Goal: Task Accomplishment & Management: Manage account settings

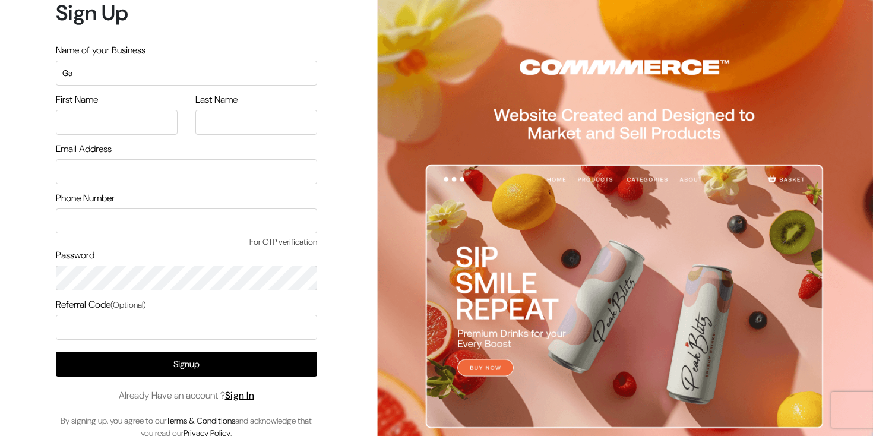
type input "Galerie Varinchi"
type input "Nikhil"
type input "George"
type input "contactnikhilgeorge@gmail.com"
type input "7259644702"
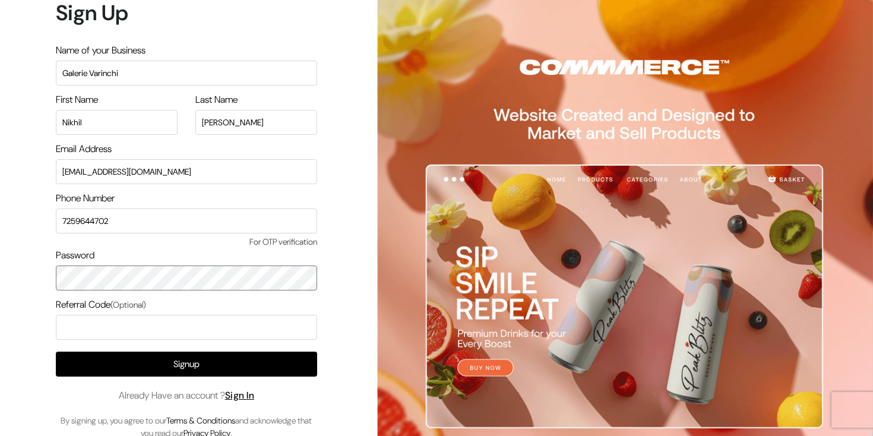
click at [2, 273] on div "Sign Up Name of your Business Galerie Varinchi First Name Nikhil Last Name Geor…" at bounding box center [182, 224] width 364 height 449
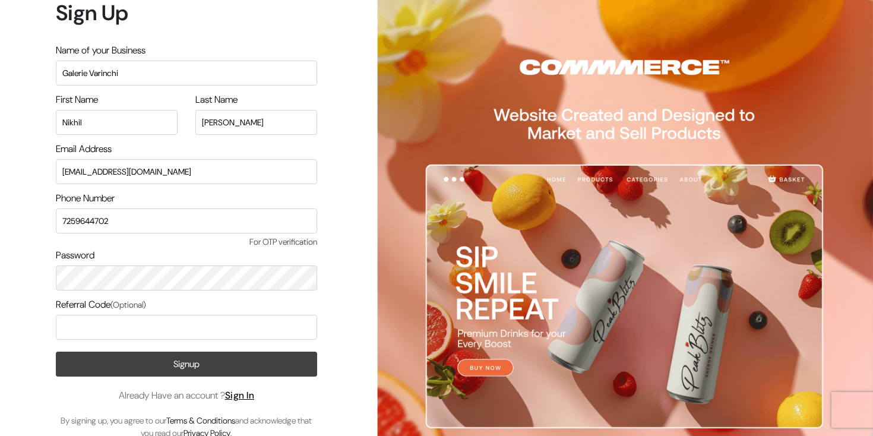
click at [203, 362] on button "Signup" at bounding box center [186, 364] width 261 height 25
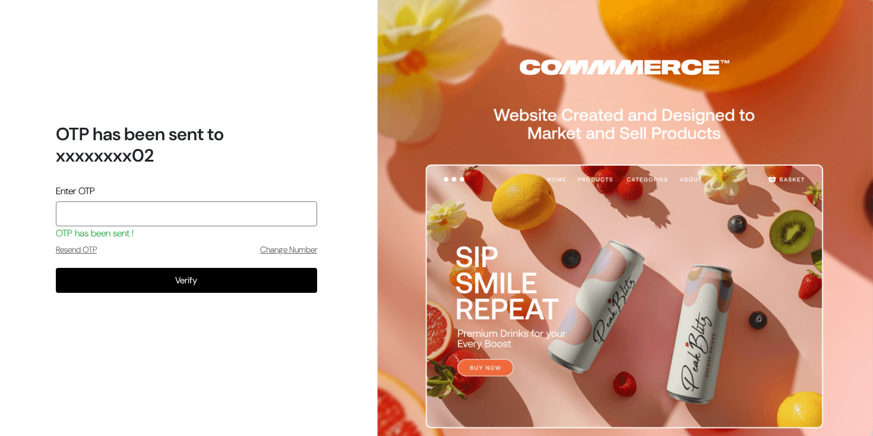
click at [176, 219] on input "tel" at bounding box center [186, 213] width 261 height 25
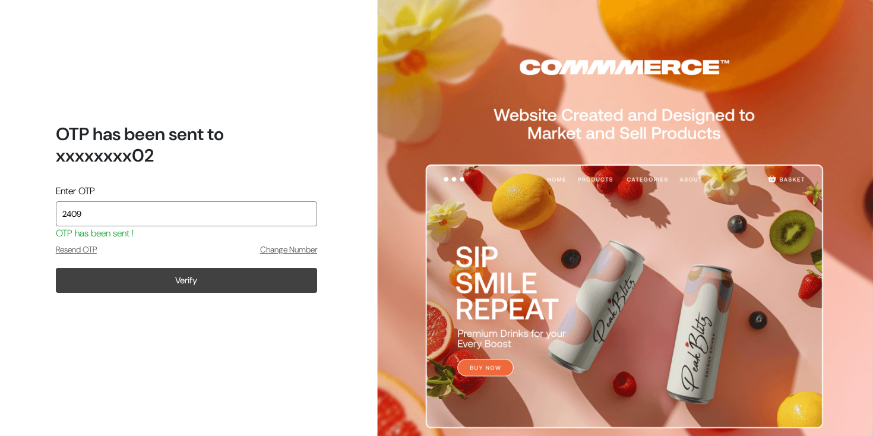
type input "2409"
click at [189, 279] on button "Verify" at bounding box center [186, 280] width 261 height 25
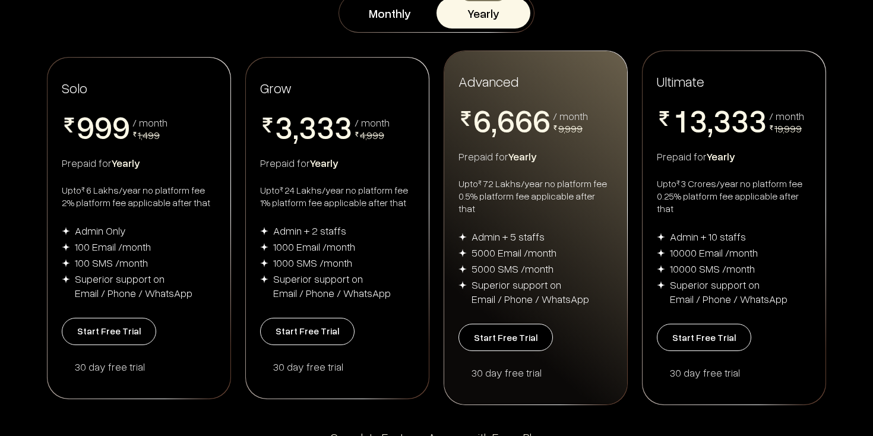
scroll to position [167, 0]
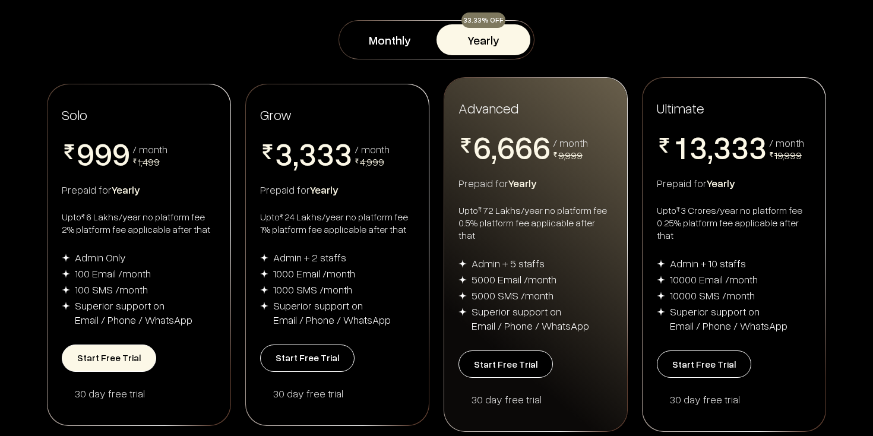
click at [121, 349] on button "Start Free Trial" at bounding box center [109, 358] width 94 height 27
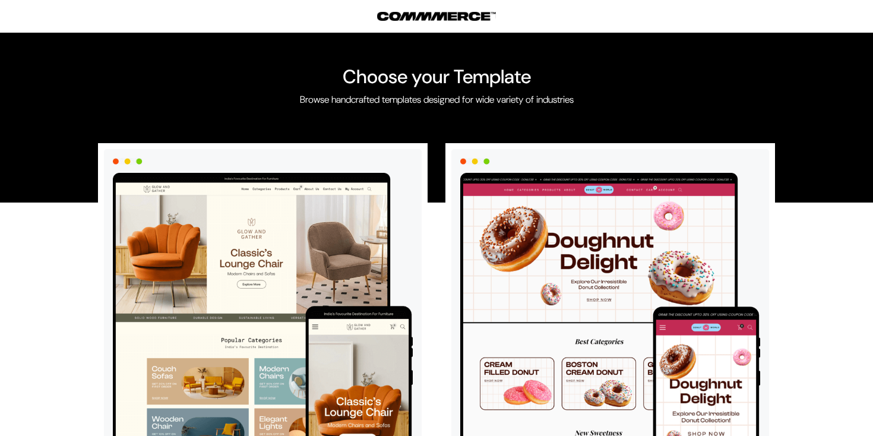
scroll to position [109, 0]
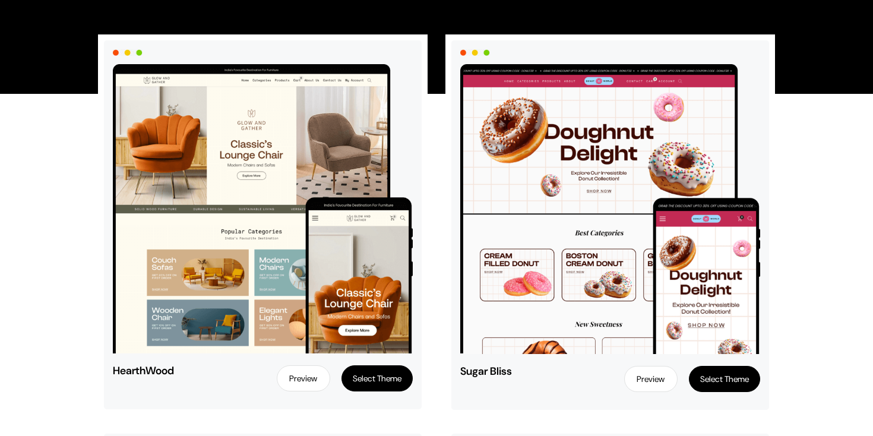
click at [375, 379] on button "Select Theme" at bounding box center [377, 378] width 71 height 26
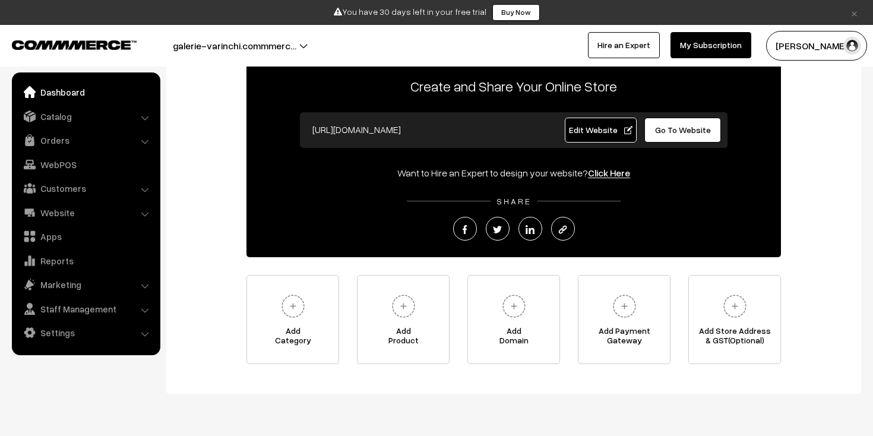
scroll to position [111, 0]
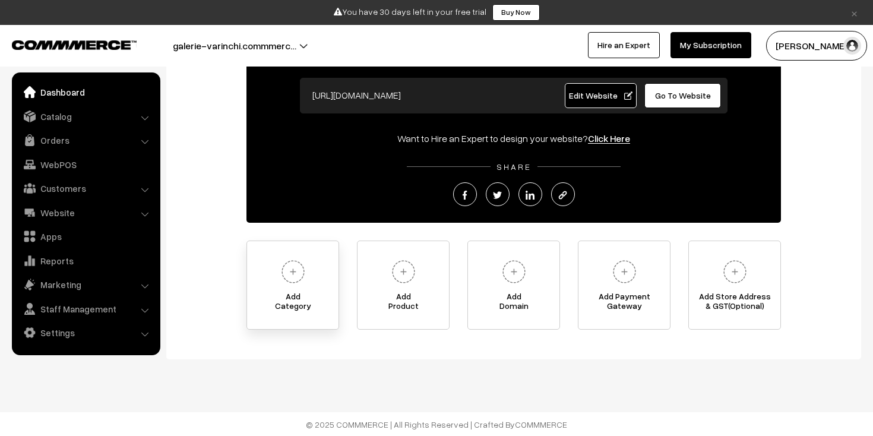
click at [299, 280] on img at bounding box center [293, 271] width 33 height 33
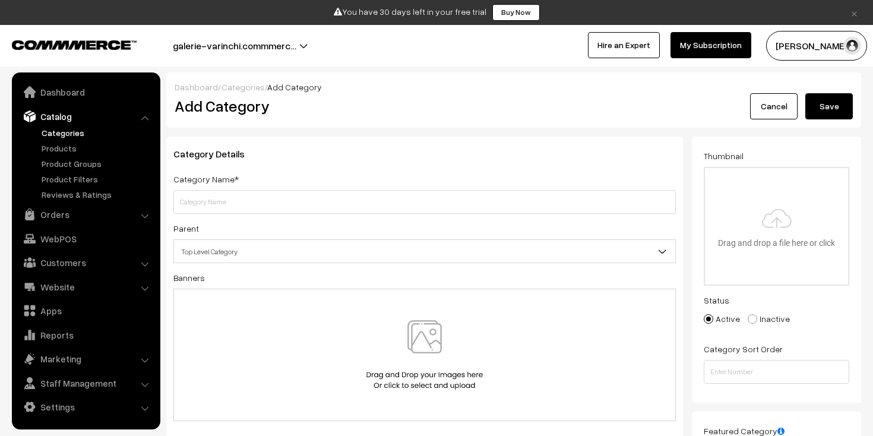
click at [296, 207] on input "text" at bounding box center [424, 202] width 503 height 24
click at [755, 211] on input "file" at bounding box center [776, 226] width 143 height 116
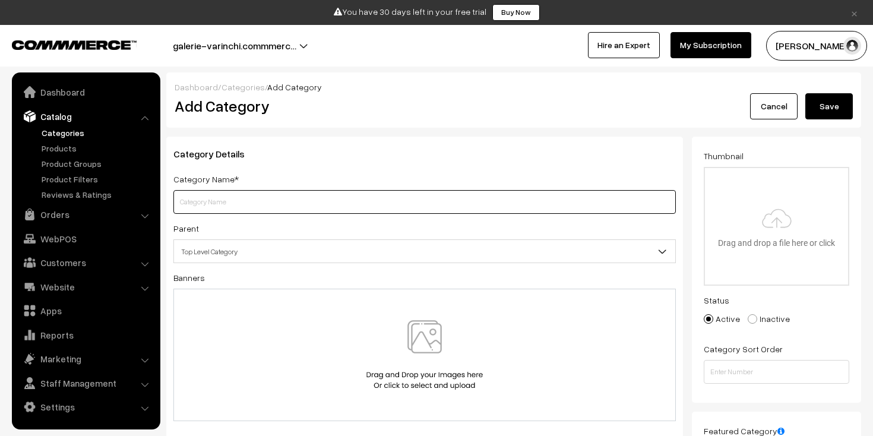
click at [252, 199] on input "text" at bounding box center [424, 202] width 503 height 24
type input "Category 1"
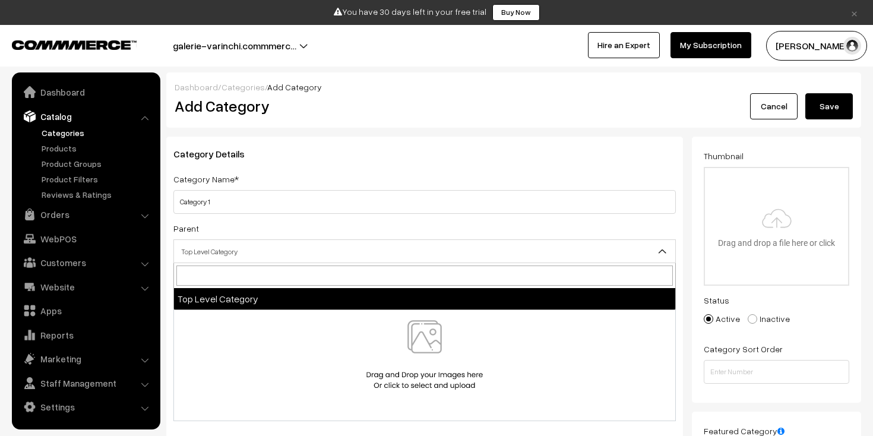
click at [299, 256] on span "Top Level Category" at bounding box center [424, 251] width 501 height 21
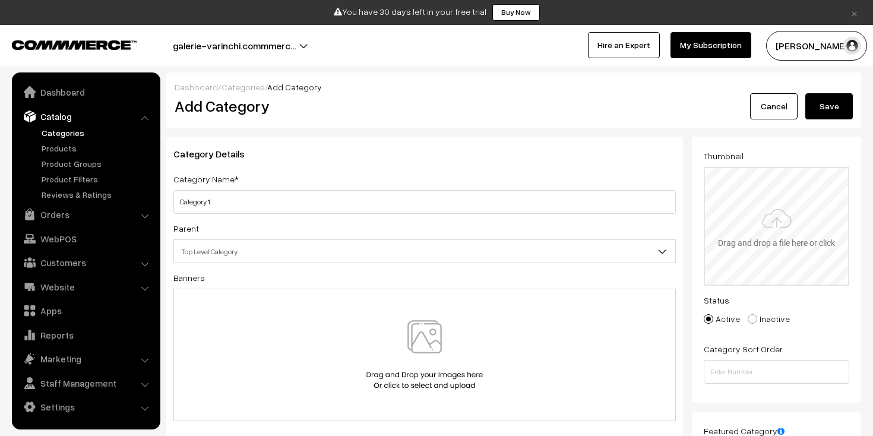
click at [751, 211] on input "file" at bounding box center [776, 226] width 143 height 116
type input "C:\fakepath\_.jpeg"
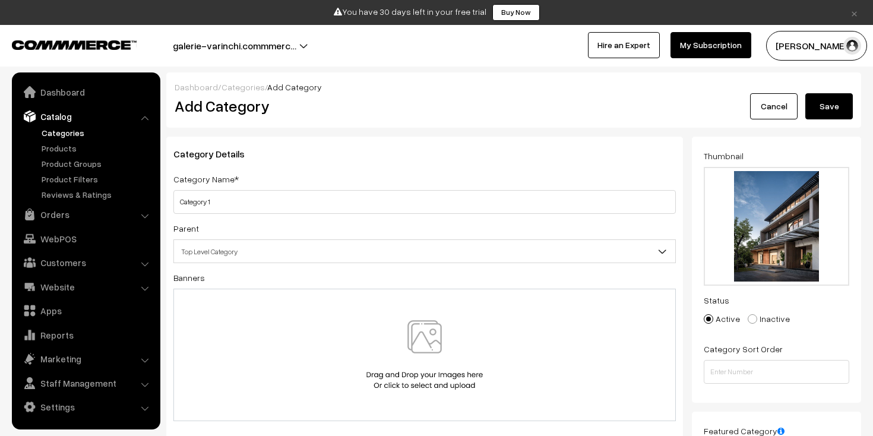
click at [824, 105] on button "Save" at bounding box center [830, 106] width 48 height 26
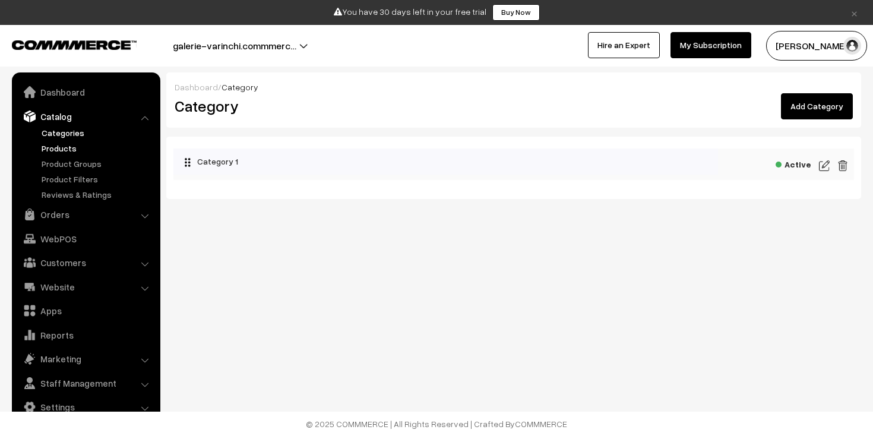
click at [71, 151] on link "Products" at bounding box center [98, 148] width 118 height 12
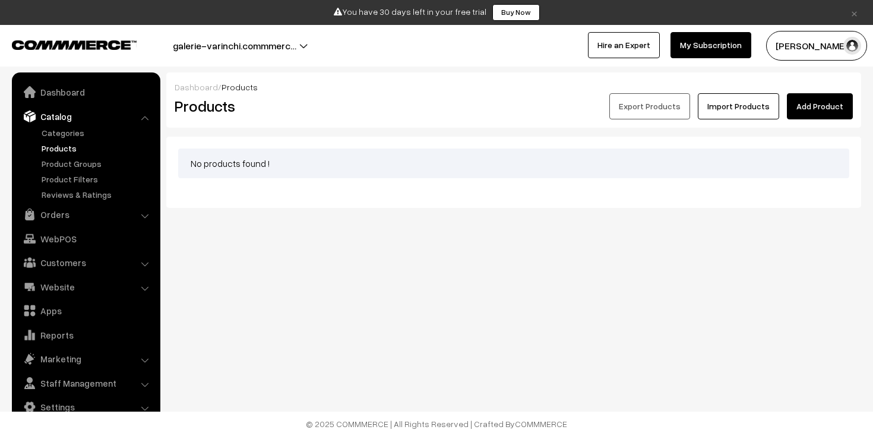
click at [816, 105] on link "Add Product" at bounding box center [820, 106] width 66 height 26
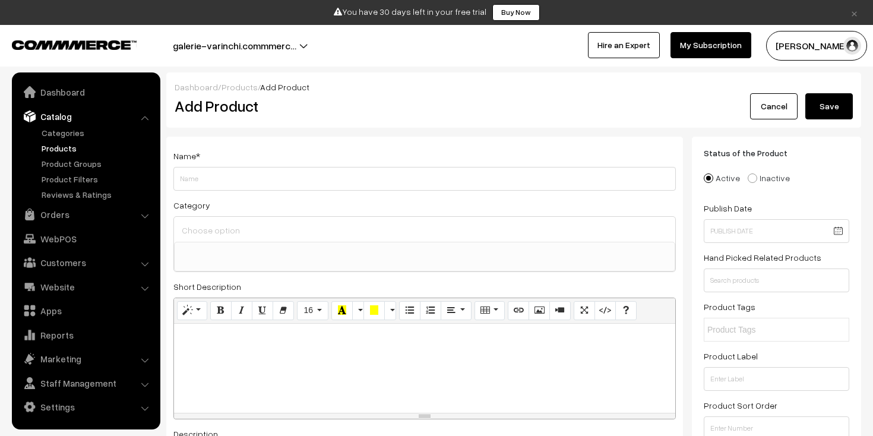
select select
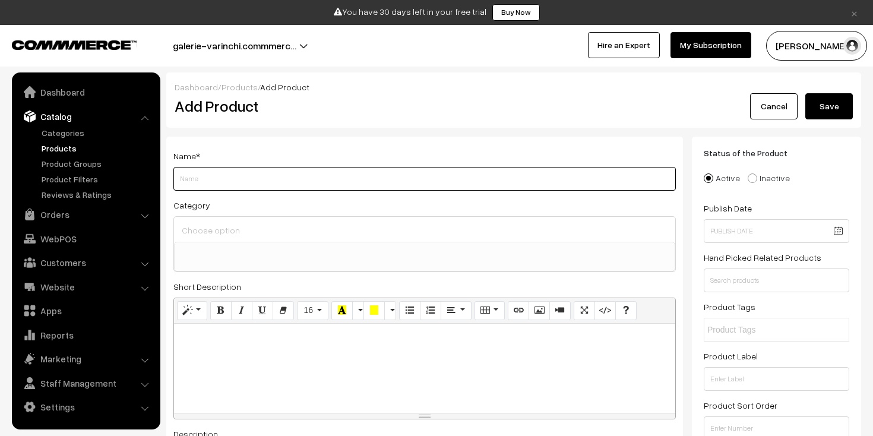
click at [232, 183] on input "Weight" at bounding box center [424, 179] width 503 height 24
type input "P"
type input "Product 1"
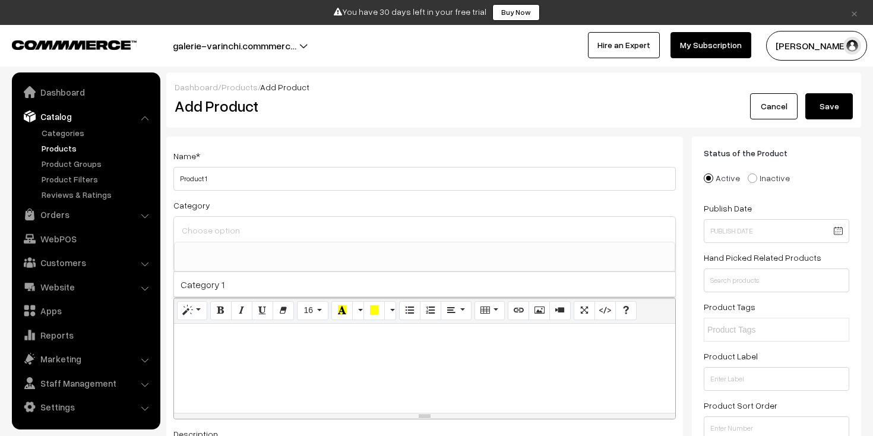
click at [222, 232] on input at bounding box center [425, 230] width 492 height 17
click at [223, 247] on ul at bounding box center [425, 249] width 500 height 15
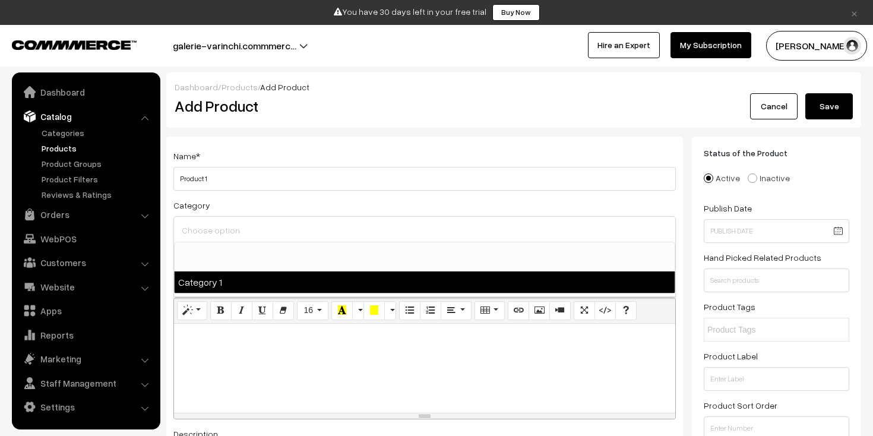
select select "1"
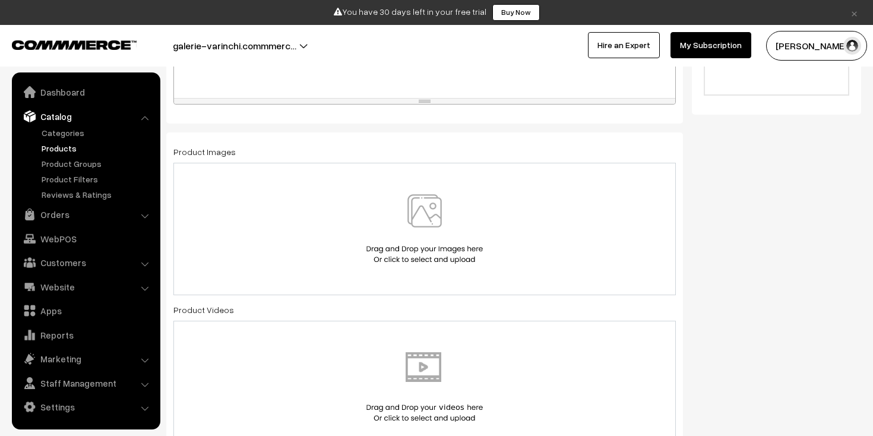
scroll to position [526, 0]
click at [412, 201] on img at bounding box center [425, 225] width 122 height 70
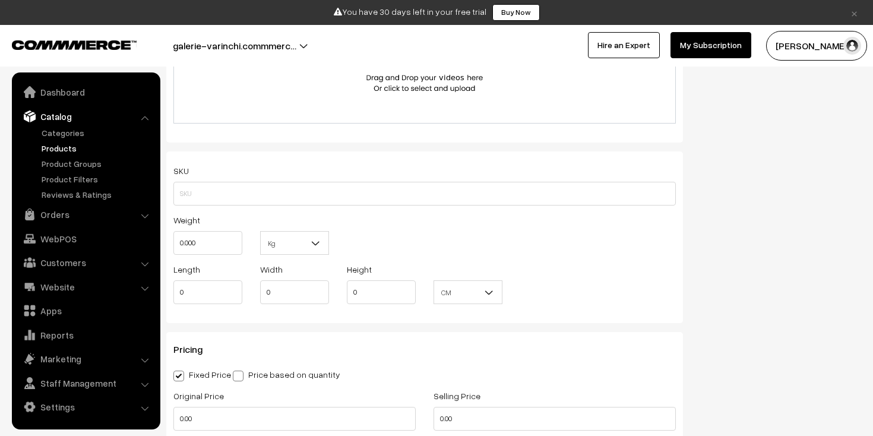
scroll to position [862, 0]
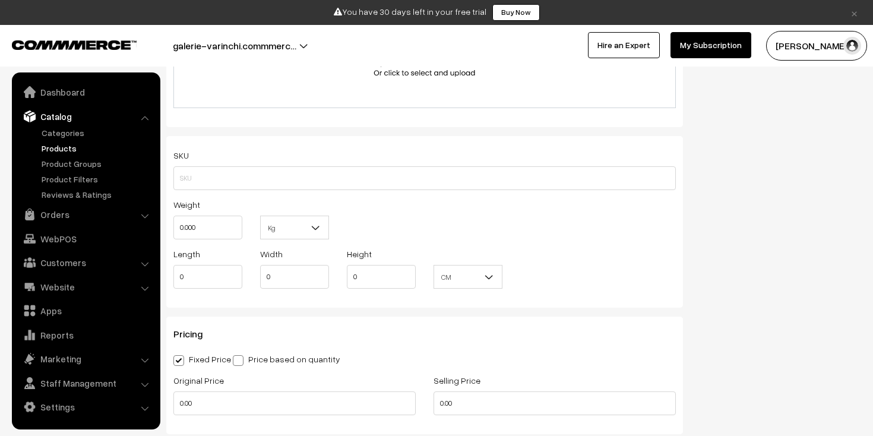
click at [344, 157] on div "SKU" at bounding box center [424, 169] width 503 height 42
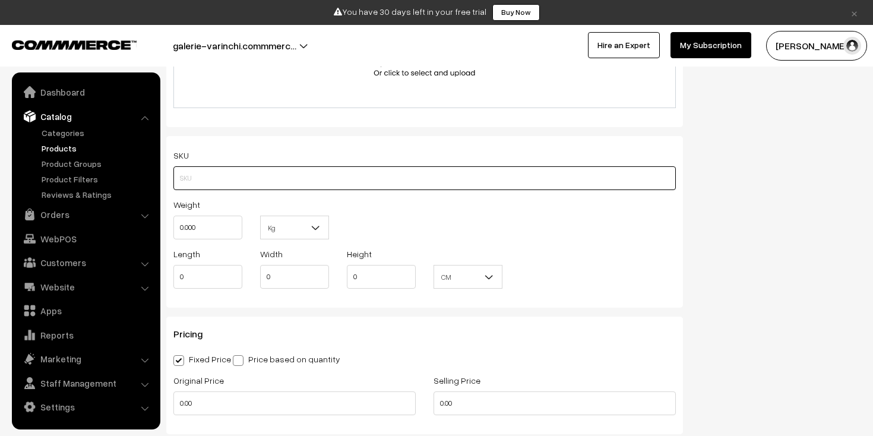
click at [342, 175] on input "text" at bounding box center [424, 178] width 503 height 24
type input "100"
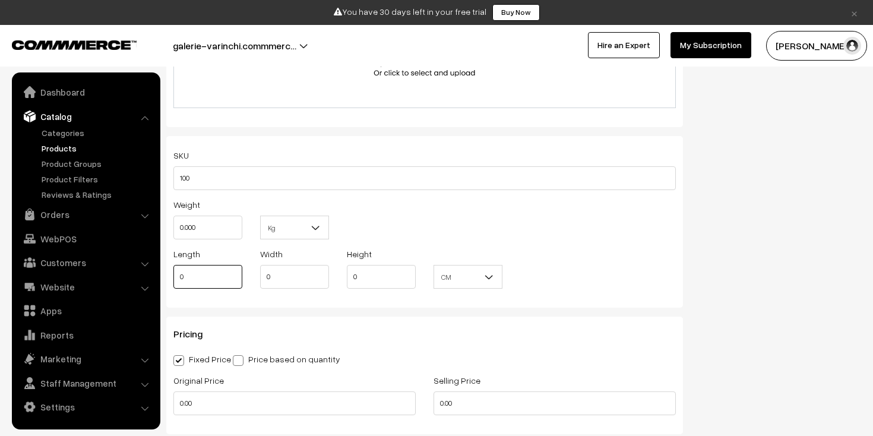
click at [215, 278] on input "0" at bounding box center [207, 277] width 69 height 24
type input "0"
type input "50"
click at [280, 283] on input "0" at bounding box center [294, 277] width 69 height 24
type input "50"
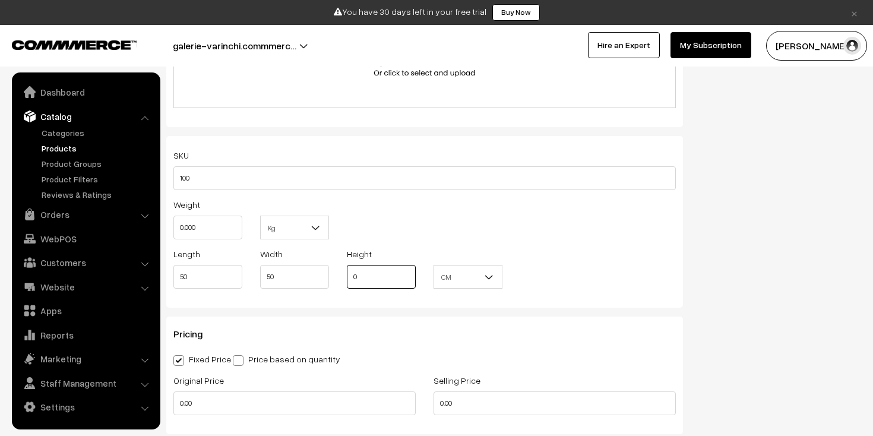
click at [375, 285] on input "0" at bounding box center [381, 277] width 69 height 24
drag, startPoint x: 380, startPoint y: 280, endPoint x: 353, endPoint y: 280, distance: 26.7
click at [353, 280] on input "0" at bounding box center [381, 277] width 69 height 24
type input "50"
drag, startPoint x: 303, startPoint y: 280, endPoint x: 250, endPoint y: 279, distance: 53.5
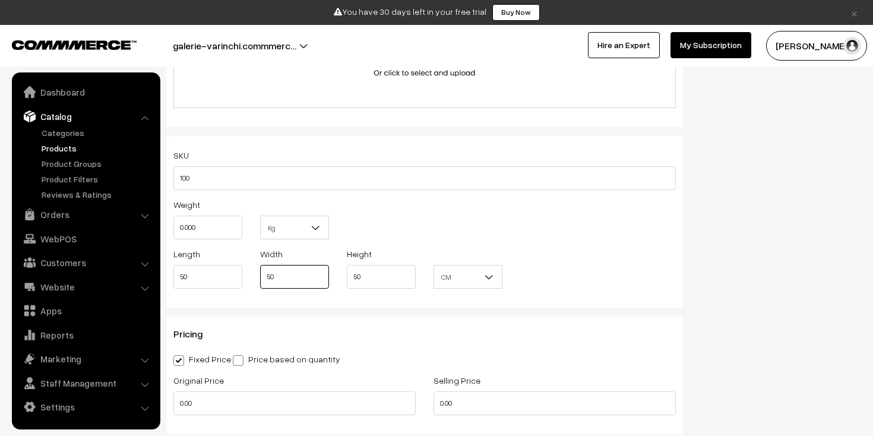
click at [250, 279] on div "Length 50 Width 50 Height 50 CM In CM" at bounding box center [425, 271] width 520 height 49
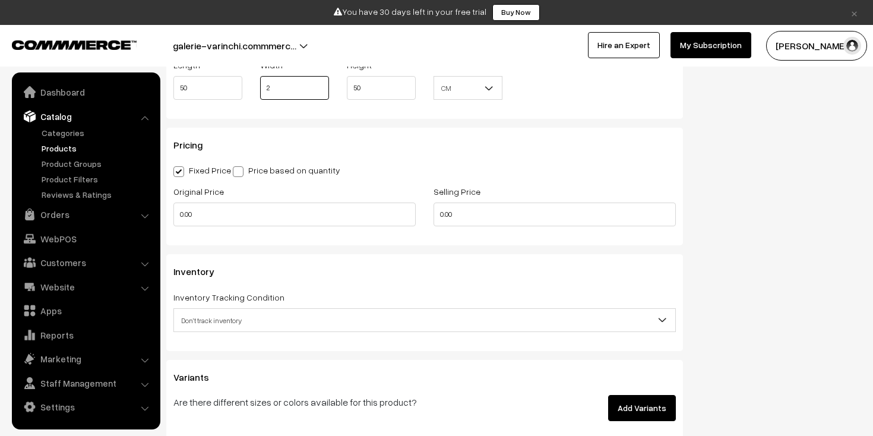
scroll to position [1052, 0]
type input "2"
click at [297, 211] on input "0.00" at bounding box center [294, 214] width 242 height 24
type input "50000"
click at [487, 216] on input "0.00" at bounding box center [555, 214] width 242 height 24
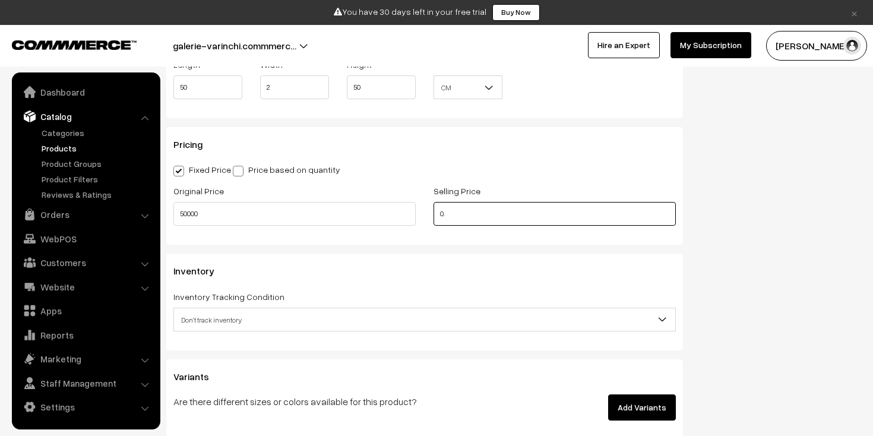
type input "0"
type input "4799"
click at [240, 210] on input "50000" at bounding box center [294, 214] width 242 height 24
type input "5000"
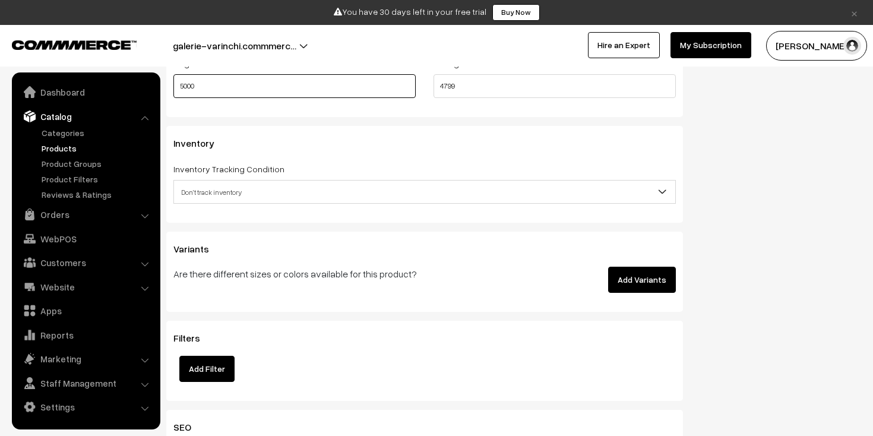
scroll to position [1202, 0]
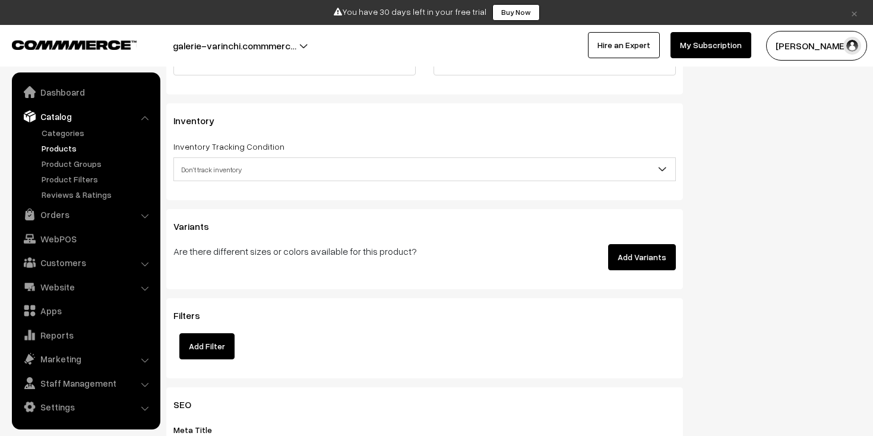
click at [296, 172] on span "Don't track inventory" at bounding box center [424, 169] width 501 height 21
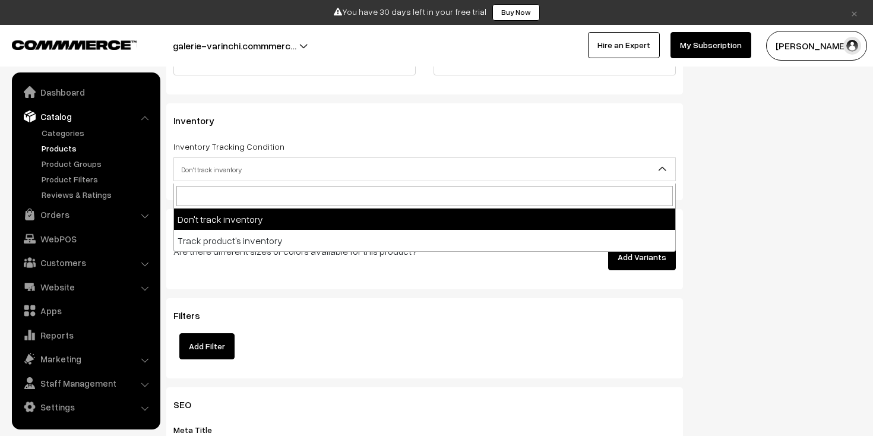
click at [296, 172] on span "Don't track inventory" at bounding box center [424, 169] width 501 height 21
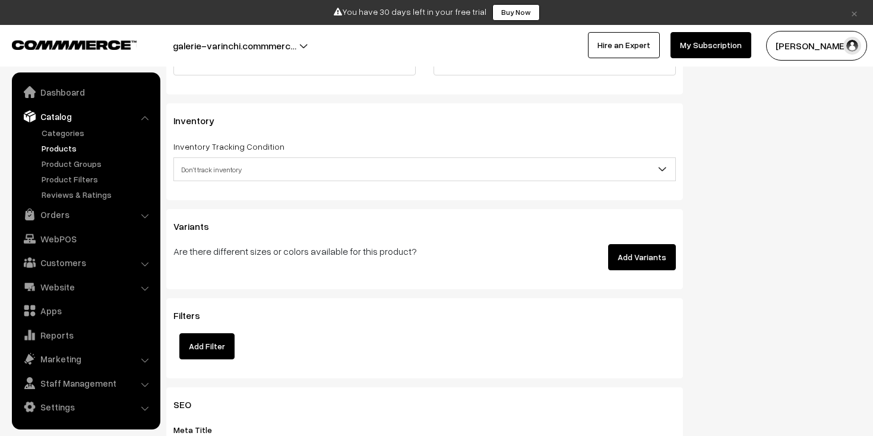
click at [259, 164] on span "Don't track inventory" at bounding box center [424, 169] width 501 height 21
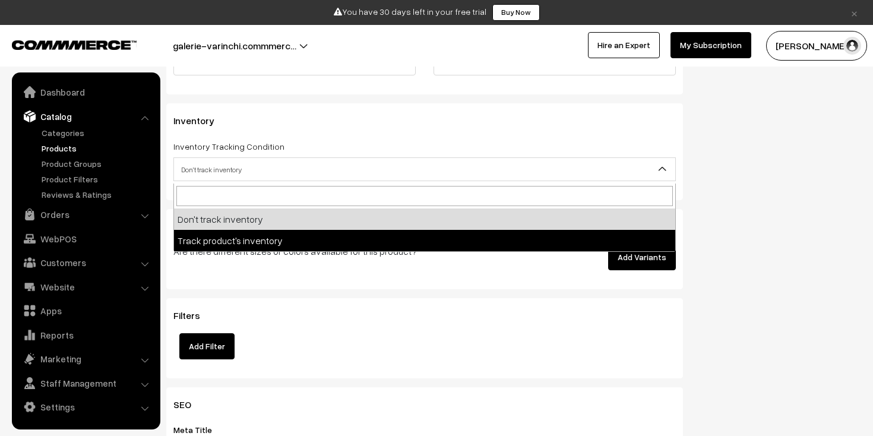
select select "2"
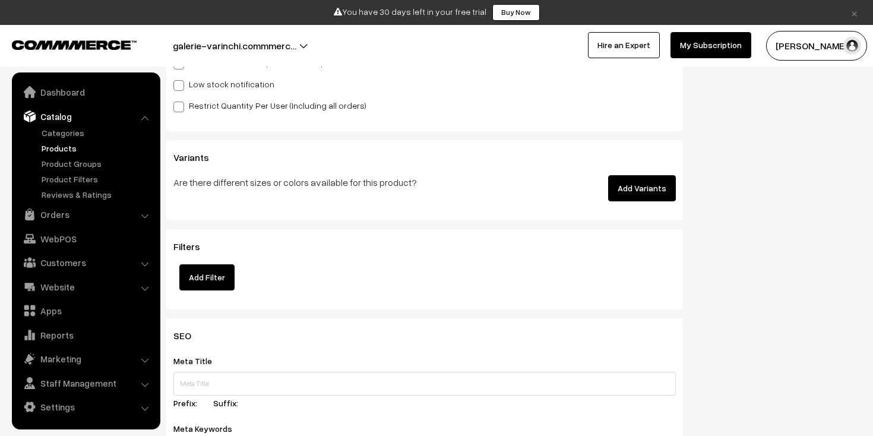
scroll to position [1390, 0]
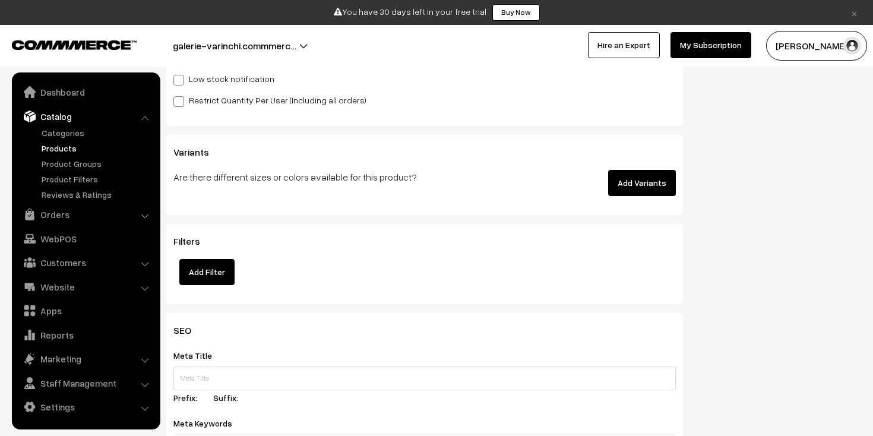
click at [203, 277] on button "Add Filter" at bounding box center [206, 272] width 55 height 26
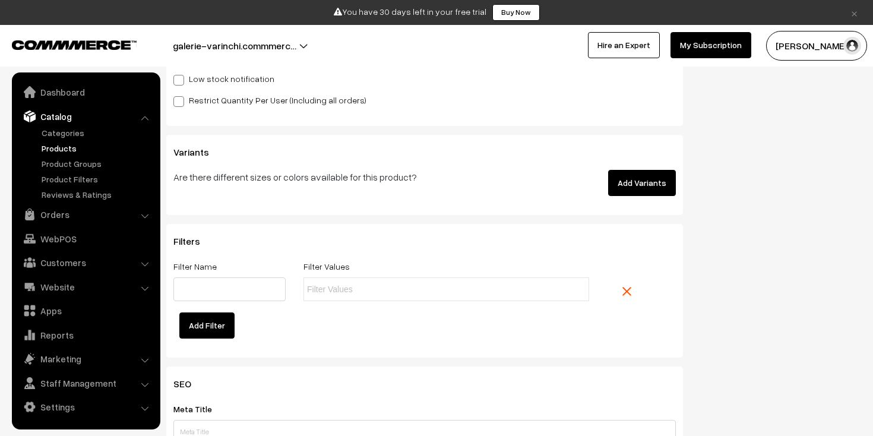
click at [321, 296] on input "text" at bounding box center [359, 289] width 104 height 12
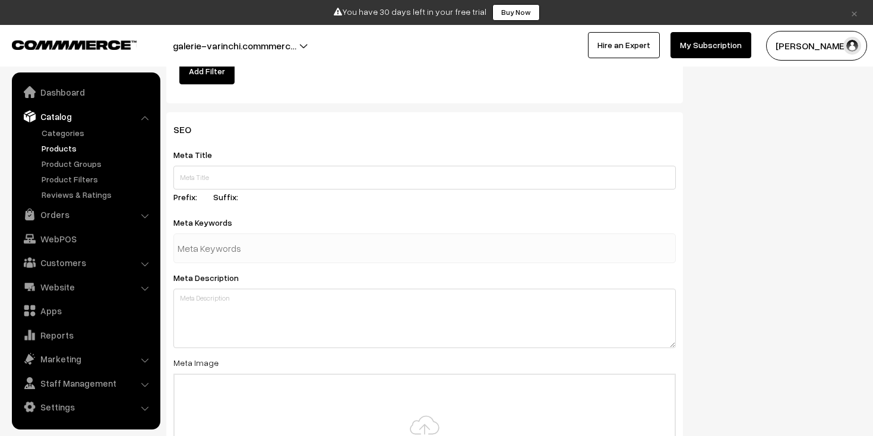
scroll to position [1647, 0]
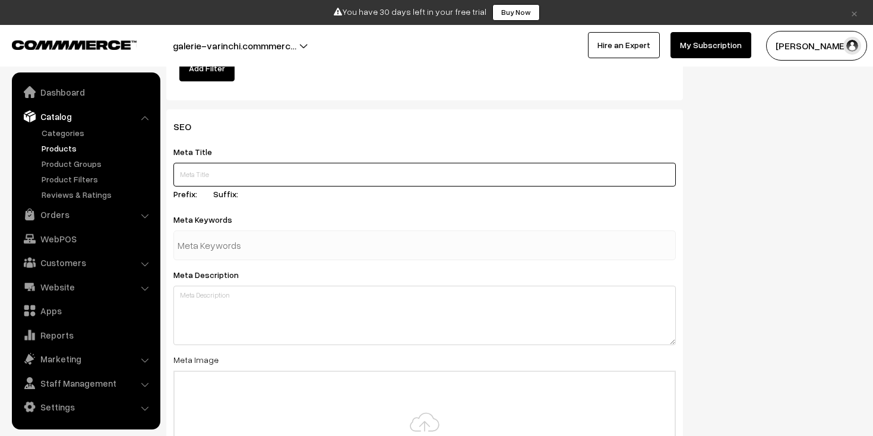
click at [250, 182] on input "text" at bounding box center [424, 175] width 503 height 24
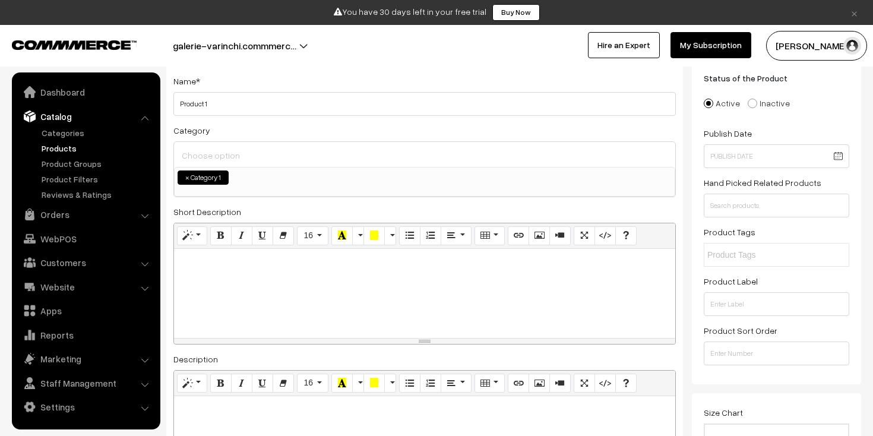
scroll to position [0, 0]
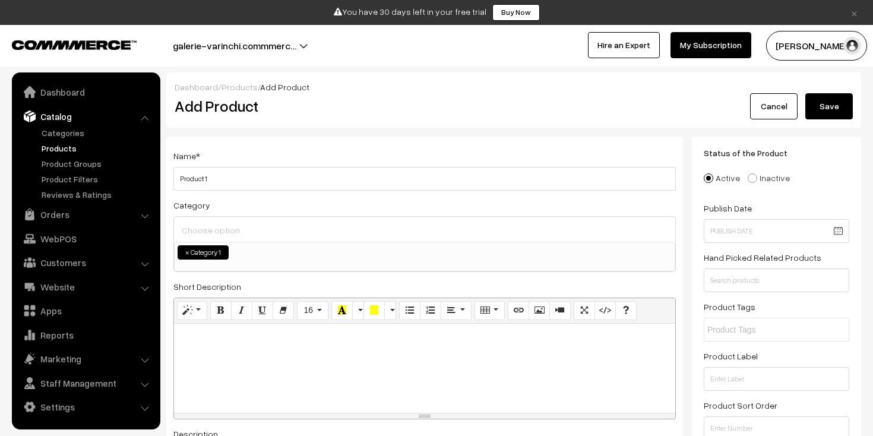
click at [831, 97] on button "Save" at bounding box center [830, 106] width 48 height 26
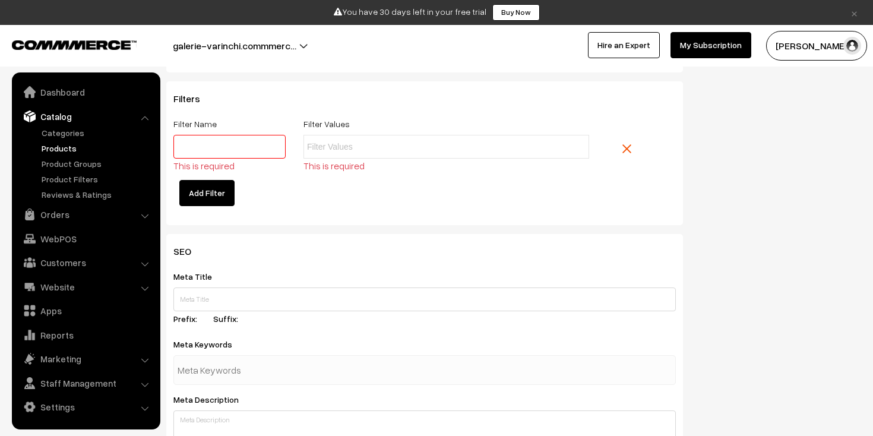
scroll to position [1502, 0]
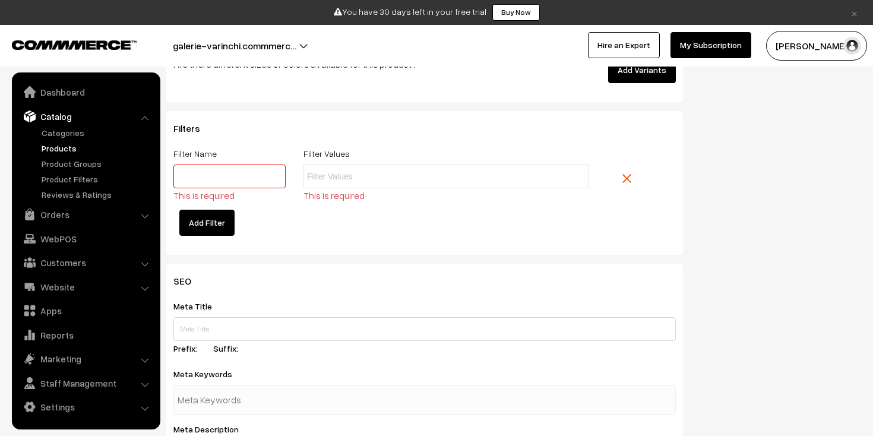
click at [630, 179] on img at bounding box center [627, 178] width 9 height 9
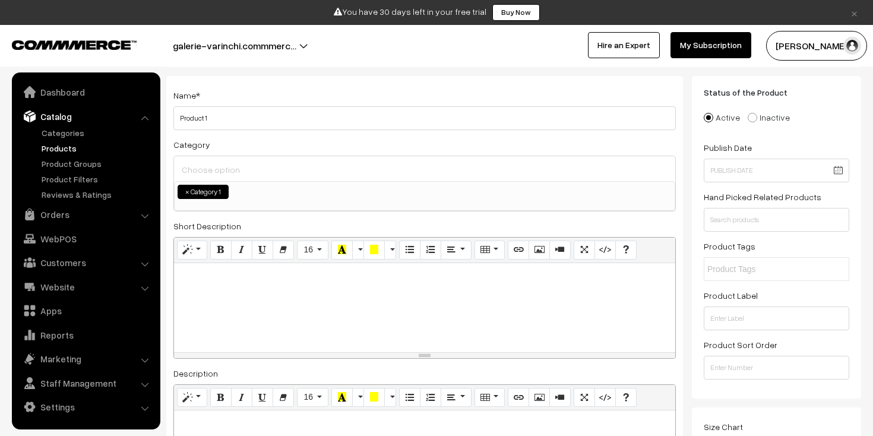
scroll to position [0, 0]
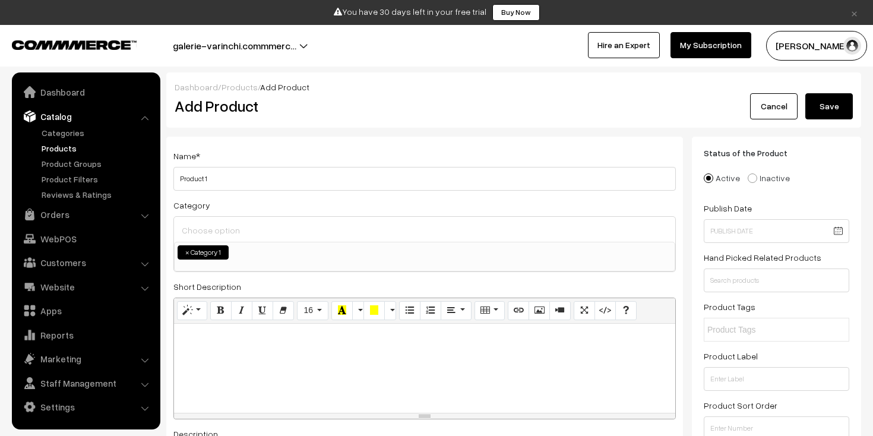
click at [830, 106] on button "Save" at bounding box center [830, 106] width 48 height 26
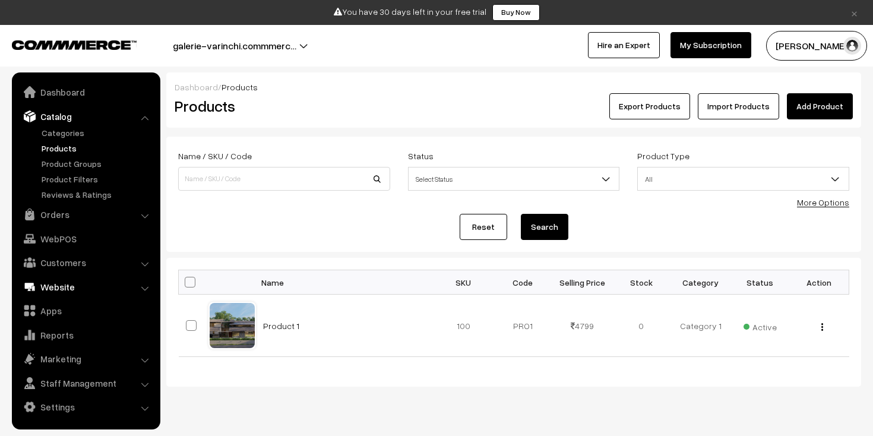
click at [149, 288] on link "Website" at bounding box center [85, 286] width 141 height 21
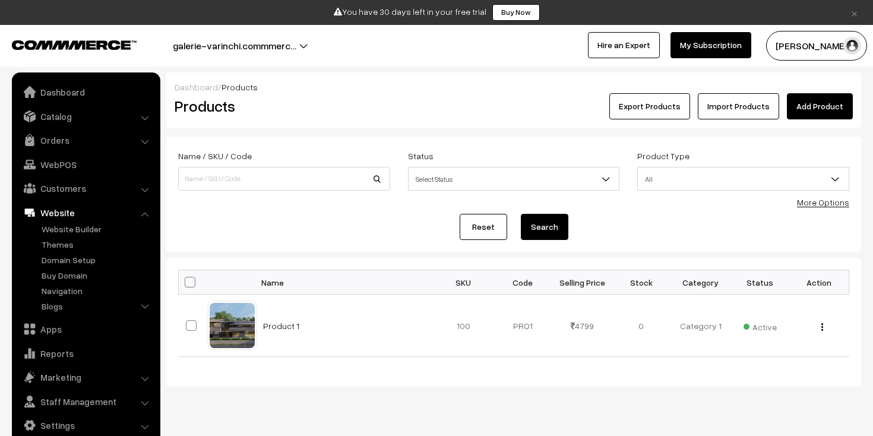
click at [147, 213] on li "Website Website Builder Authors" at bounding box center [86, 259] width 143 height 114
click at [298, 48] on button "galerie-varinchi.commmerc…" at bounding box center [234, 46] width 207 height 30
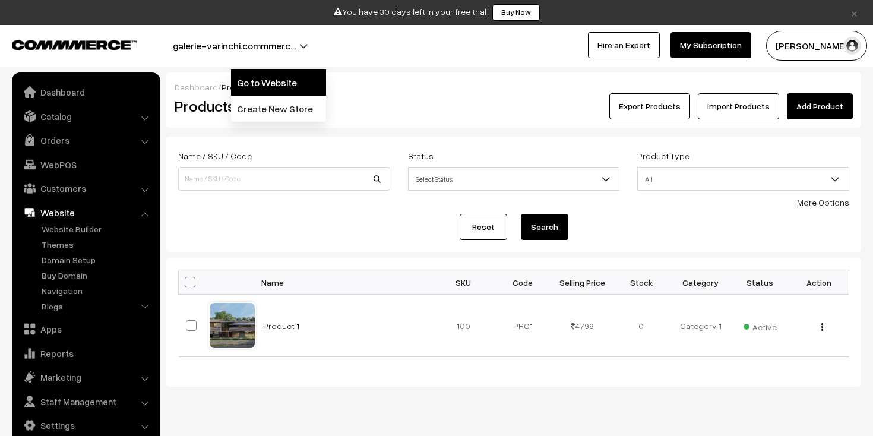
click at [279, 77] on link "Go to Website" at bounding box center [278, 83] width 95 height 26
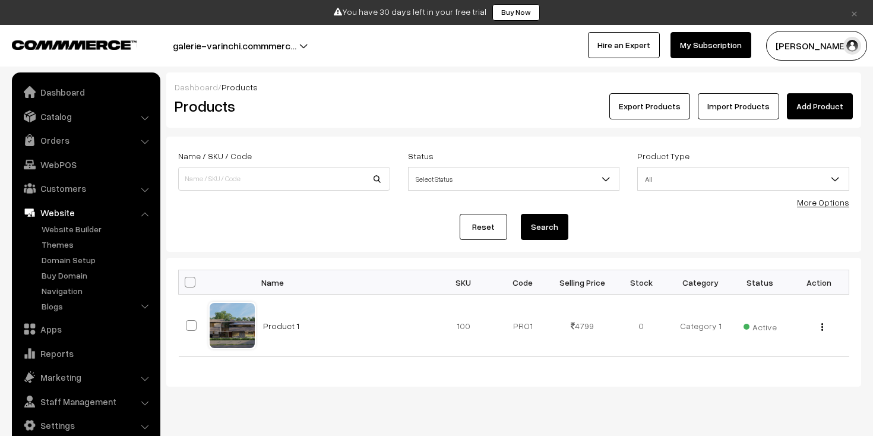
click at [296, 59] on button "galerie-varinchi.commmerc…" at bounding box center [234, 46] width 207 height 30
click at [356, 61] on div "× You have 30 days left in your free trial Buy Now Buy Now galerie-varinchi.com…" at bounding box center [436, 33] width 873 height 67
click at [146, 121] on li "Catalog Categories" at bounding box center [86, 116] width 143 height 21
click at [111, 92] on link "Dashboard" at bounding box center [85, 91] width 141 height 21
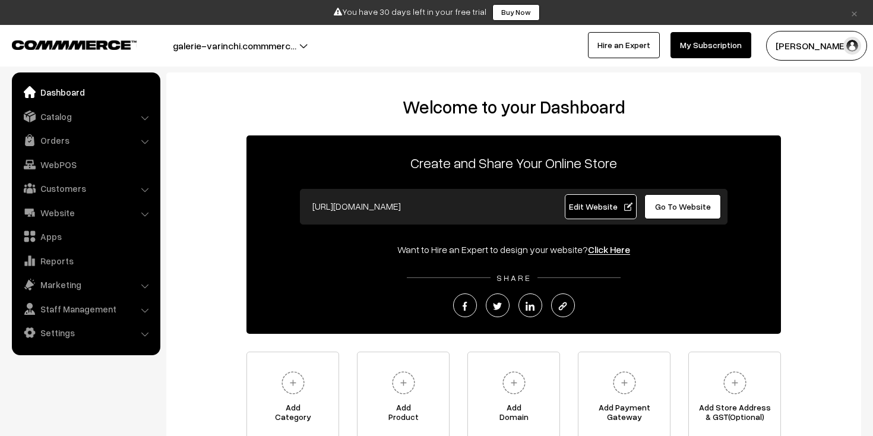
click at [146, 116] on li "Catalog Categories" at bounding box center [86, 116] width 143 height 21
click at [145, 144] on li "Orders Orders" at bounding box center [86, 140] width 143 height 21
click at [83, 146] on link "Orders" at bounding box center [85, 140] width 141 height 21
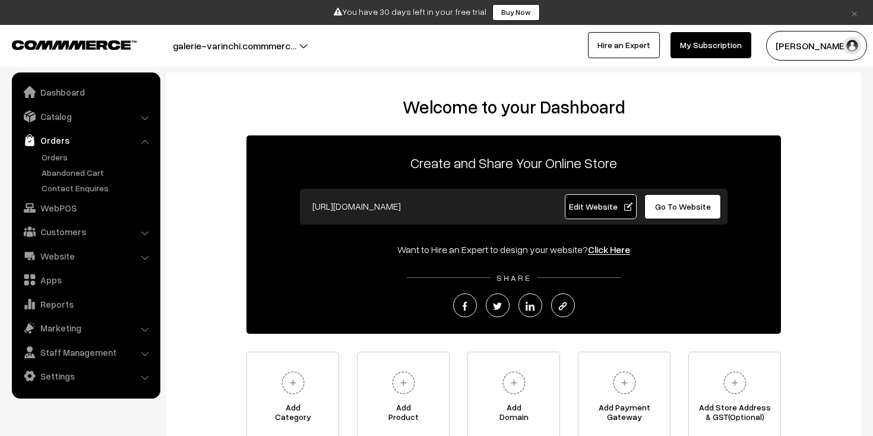
click at [83, 146] on link "Orders" at bounding box center [85, 140] width 141 height 21
click at [61, 135] on link "Orders" at bounding box center [85, 140] width 141 height 21
click at [67, 113] on link "Catalog" at bounding box center [85, 116] width 141 height 21
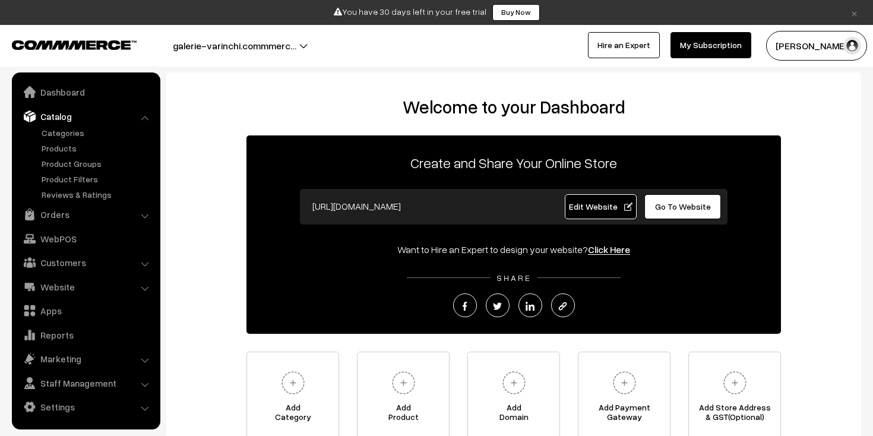
click at [67, 113] on link "Catalog" at bounding box center [85, 116] width 141 height 21
click at [61, 295] on link "Website" at bounding box center [85, 286] width 141 height 21
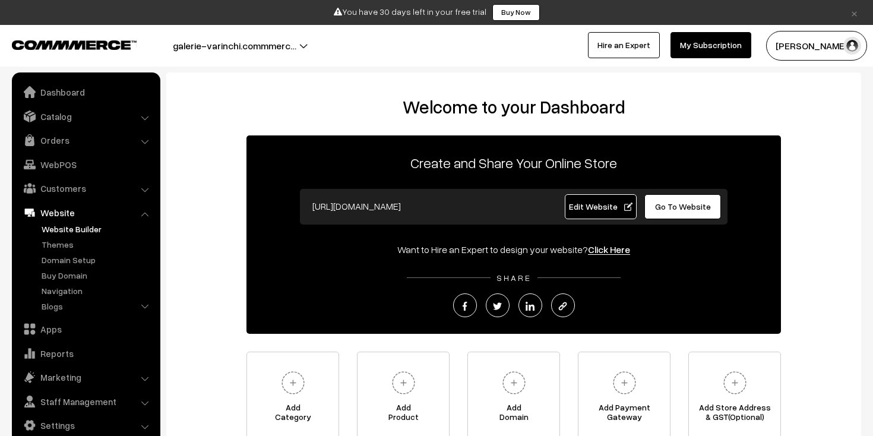
click at [90, 229] on link "Website Builder" at bounding box center [98, 229] width 118 height 12
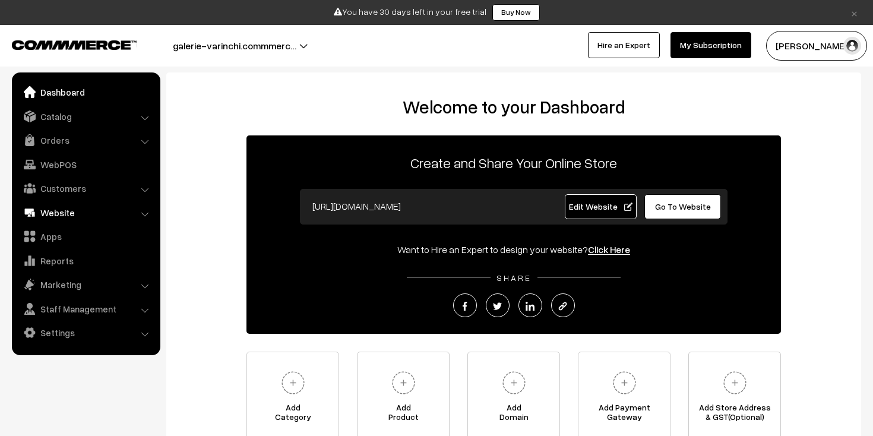
click at [59, 214] on link "Website" at bounding box center [85, 212] width 141 height 21
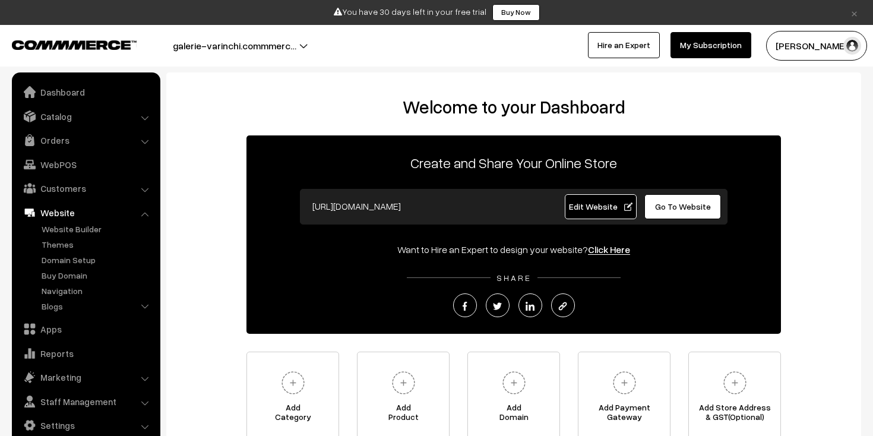
click at [147, 215] on li "Website Website Builder Authors" at bounding box center [86, 259] width 143 height 114
click at [145, 208] on link "Website" at bounding box center [85, 212] width 141 height 21
click at [145, 211] on li "Website Website Builder Authors" at bounding box center [86, 259] width 143 height 114
click at [145, 216] on li "Website Website Builder Authors" at bounding box center [86, 259] width 143 height 114
click at [64, 211] on link "Website" at bounding box center [85, 212] width 141 height 21
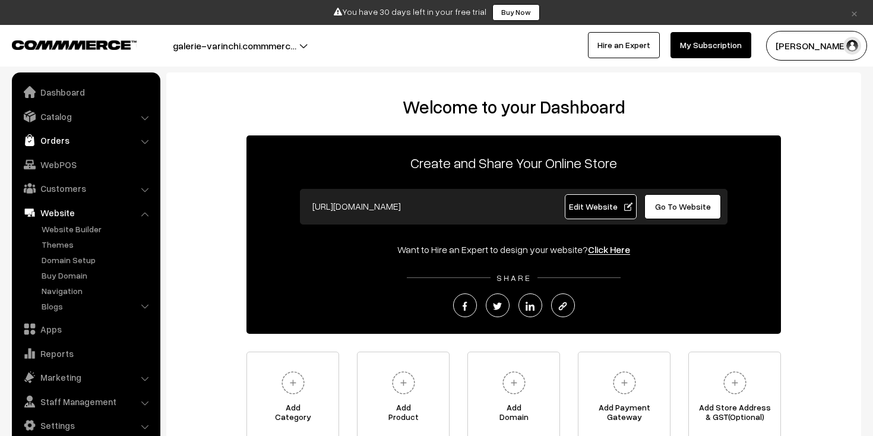
click at [148, 137] on link "Orders" at bounding box center [85, 140] width 141 height 21
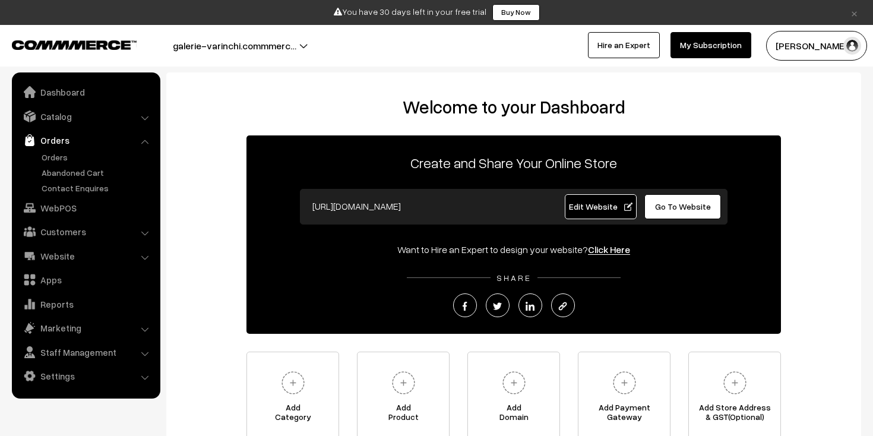
click at [148, 137] on link "Orders" at bounding box center [85, 140] width 141 height 21
click at [145, 118] on li "Catalog Categories" at bounding box center [86, 116] width 143 height 21
click at [145, 139] on li "Orders Orders" at bounding box center [86, 162] width 143 height 65
click at [144, 144] on li "Orders Orders" at bounding box center [86, 162] width 143 height 65
click at [54, 136] on link "Orders" at bounding box center [85, 140] width 141 height 21
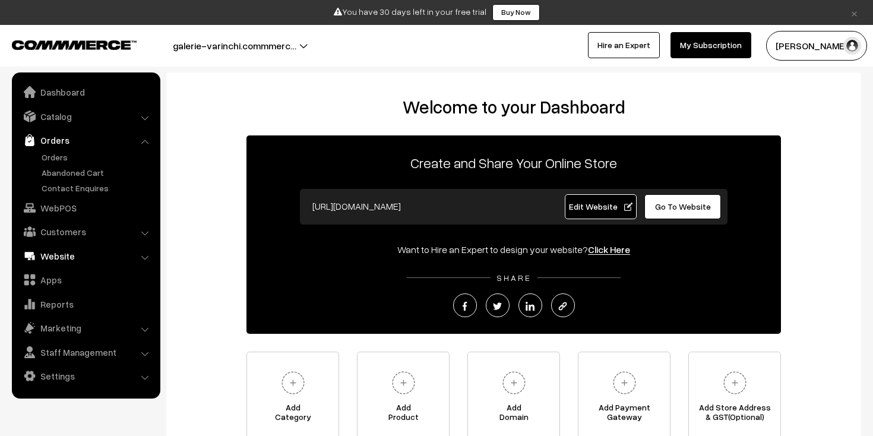
click at [58, 258] on link "Website" at bounding box center [85, 255] width 141 height 21
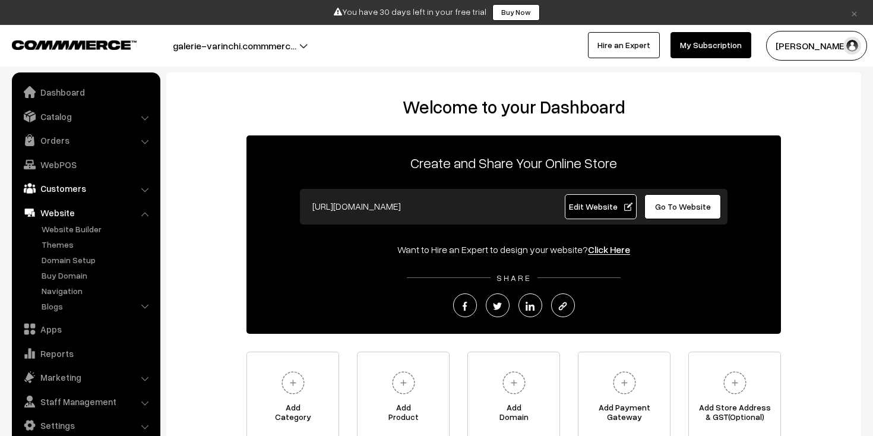
click at [62, 186] on link "Customers" at bounding box center [85, 188] width 141 height 21
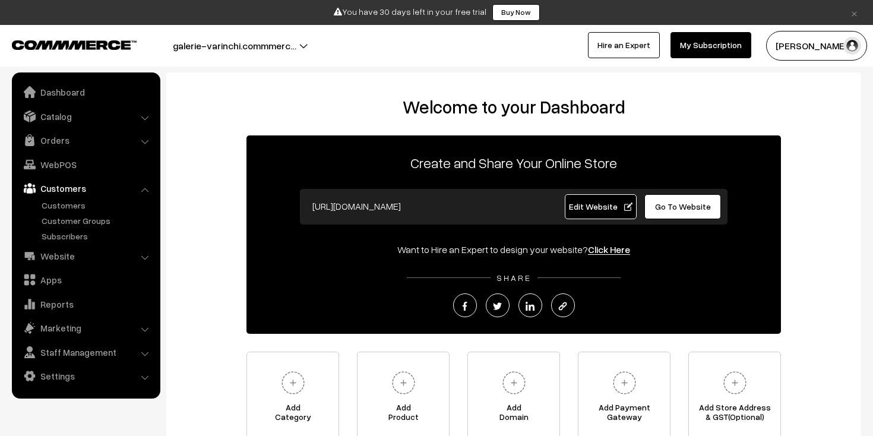
click at [62, 186] on link "Customers" at bounding box center [85, 188] width 141 height 21
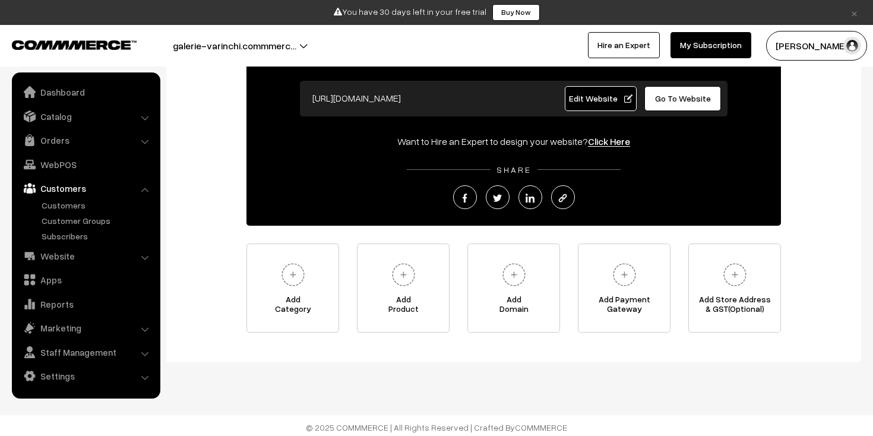
scroll to position [109, 0]
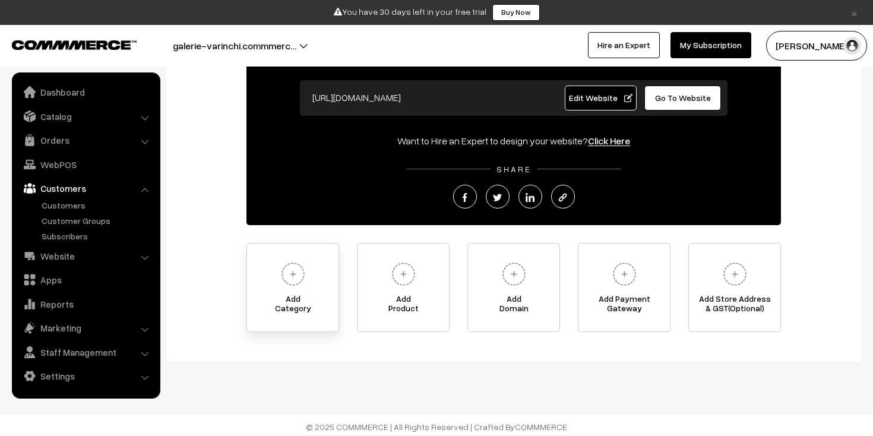
click at [299, 272] on img at bounding box center [293, 274] width 33 height 33
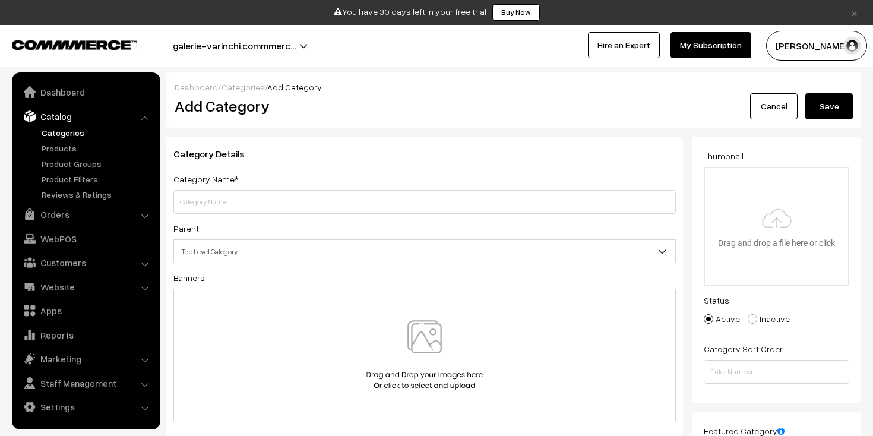
click at [770, 120] on div "Dashboard / Categories / Add Category Add Category Cancel Save" at bounding box center [513, 99] width 695 height 55
click at [773, 112] on link "Cancel" at bounding box center [774, 106] width 48 height 26
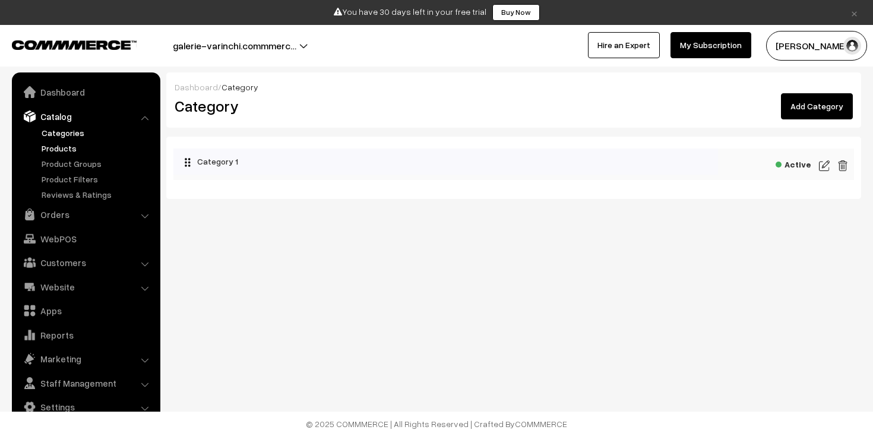
click at [65, 151] on link "Products" at bounding box center [98, 148] width 118 height 12
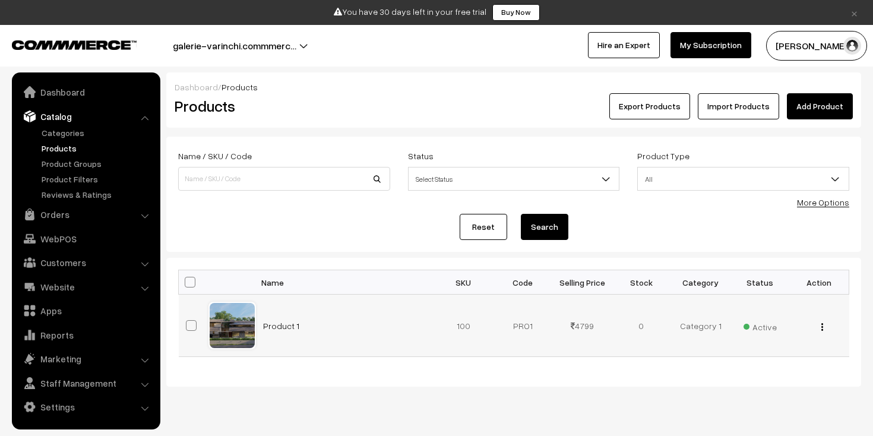
scroll to position [28, 0]
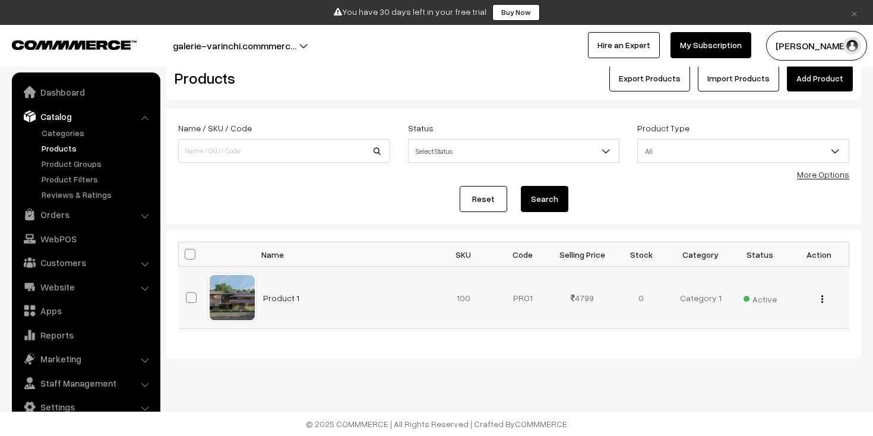
click at [191, 295] on span at bounding box center [191, 297] width 11 height 11
click at [188, 294] on input "checkbox" at bounding box center [184, 290] width 8 height 8
checkbox input "true"
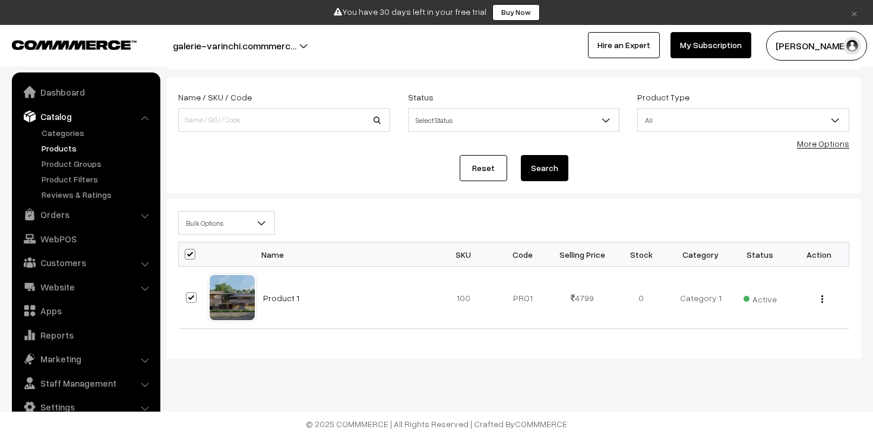
scroll to position [0, 0]
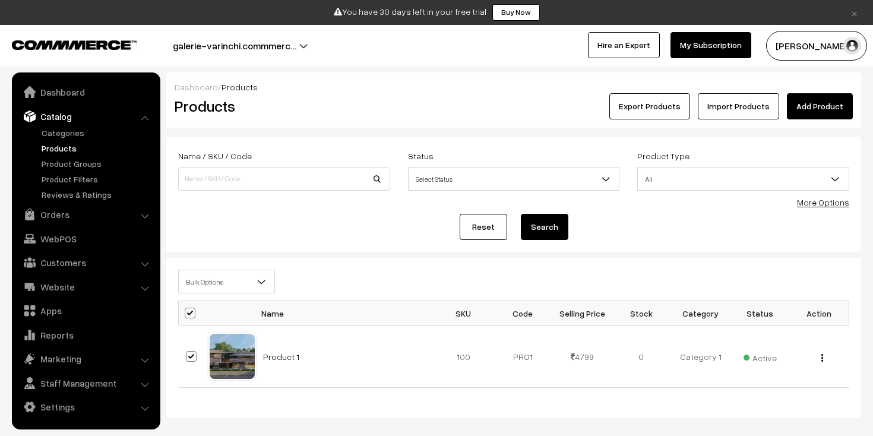
click at [817, 114] on link "Add Product" at bounding box center [820, 106] width 66 height 26
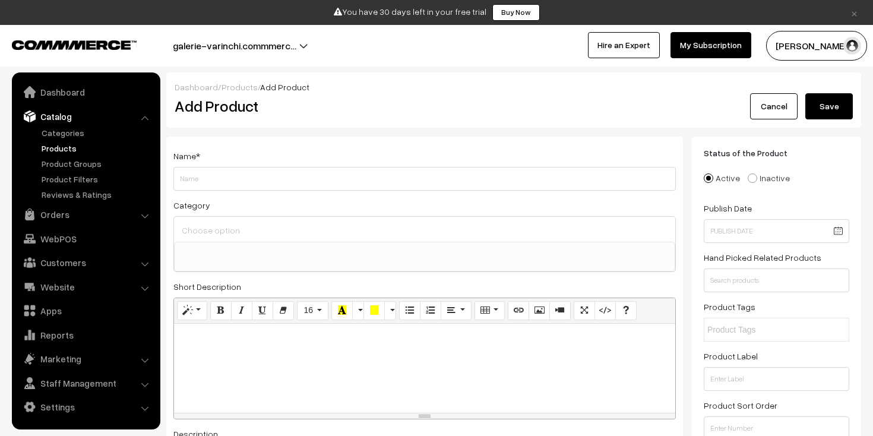
select select
click at [776, 106] on link "Cancel" at bounding box center [774, 106] width 48 height 26
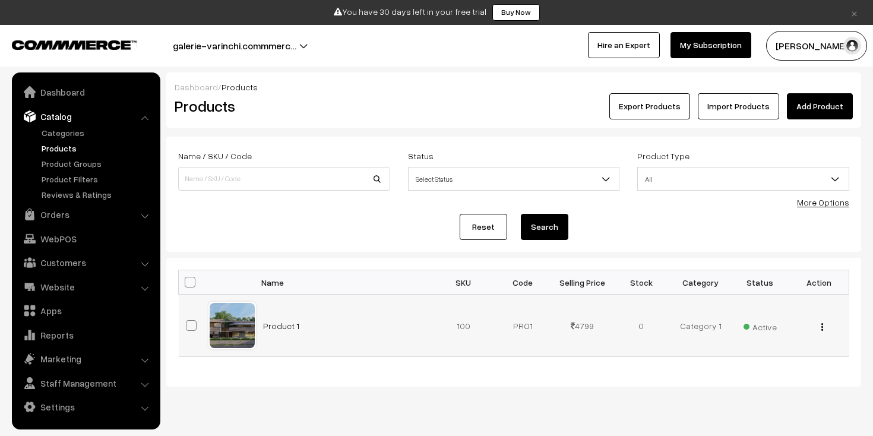
click at [818, 323] on div "View Edit Delete" at bounding box center [819, 326] width 45 height 12
click at [822, 328] on img "button" at bounding box center [823, 327] width 2 height 8
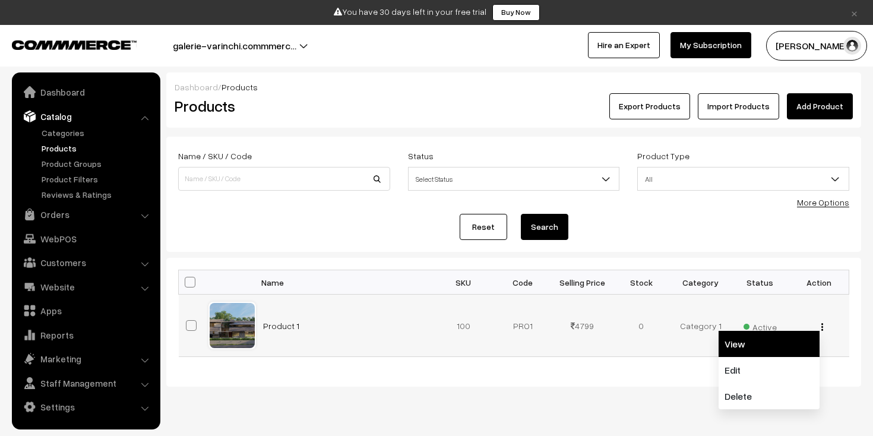
click at [795, 340] on link "View" at bounding box center [769, 344] width 101 height 26
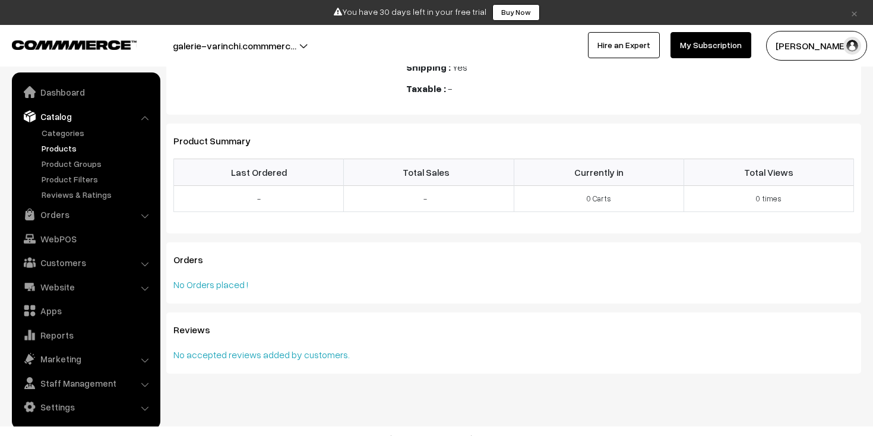
scroll to position [276, 0]
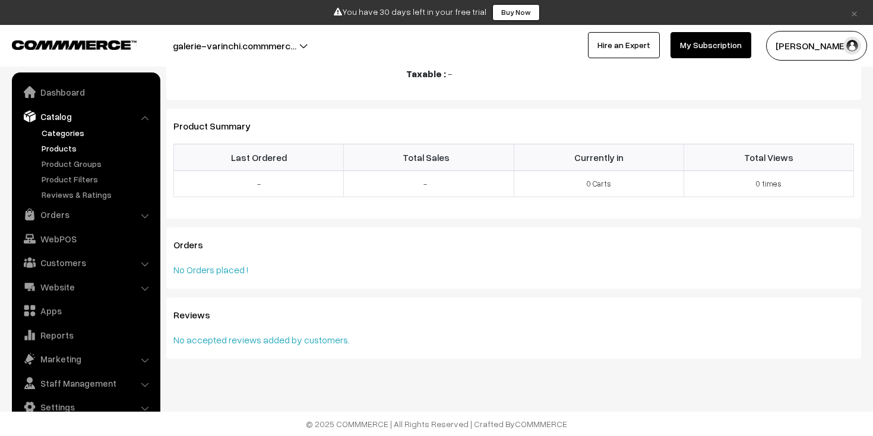
click at [80, 138] on link "Categories" at bounding box center [98, 133] width 118 height 12
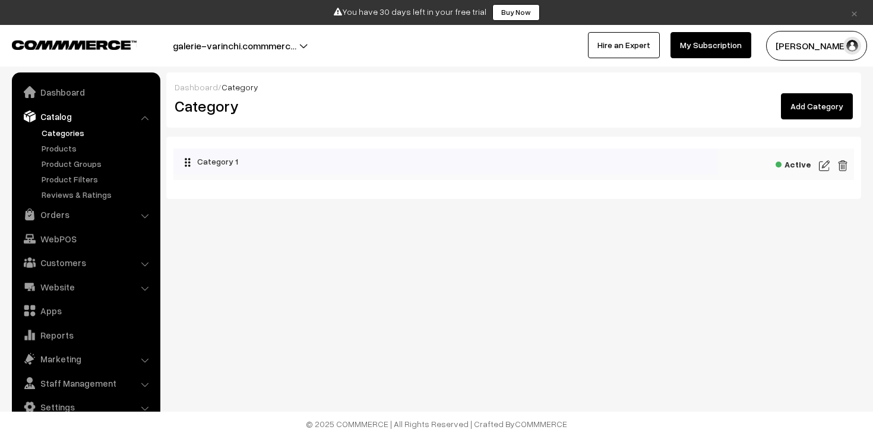
click at [83, 139] on ul "Categories" at bounding box center [86, 164] width 143 height 74
click at [67, 137] on link "Categories" at bounding box center [98, 133] width 118 height 12
click at [139, 118] on link "Catalog" at bounding box center [85, 116] width 141 height 21
click at [146, 119] on li "Catalog Categories" at bounding box center [86, 154] width 143 height 96
click at [61, 117] on link "Catalog" at bounding box center [85, 116] width 141 height 21
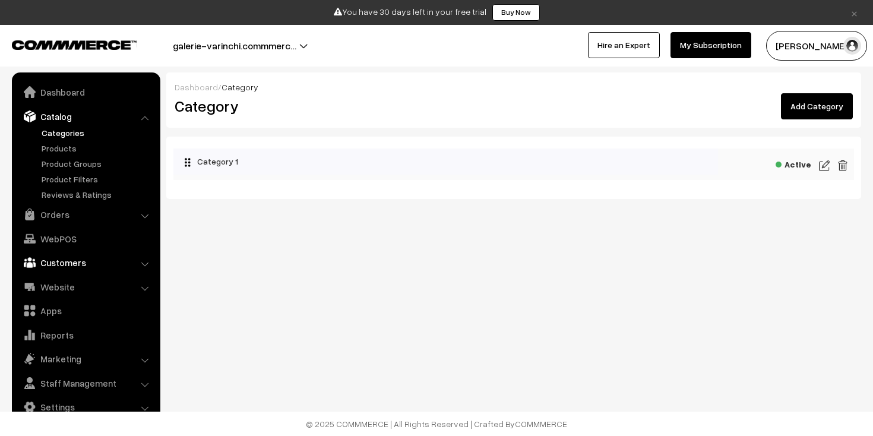
click at [91, 261] on link "Customers" at bounding box center [85, 262] width 141 height 21
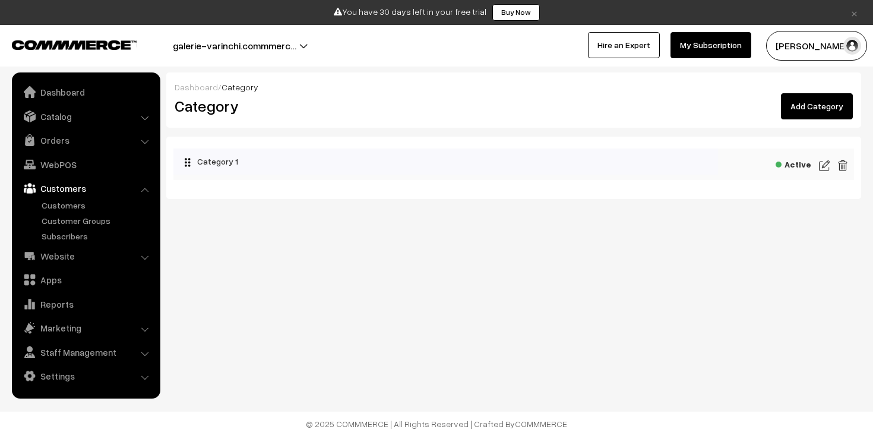
click at [77, 190] on link "Customers" at bounding box center [85, 188] width 141 height 21
click at [72, 90] on link "Dashboard" at bounding box center [85, 91] width 141 height 21
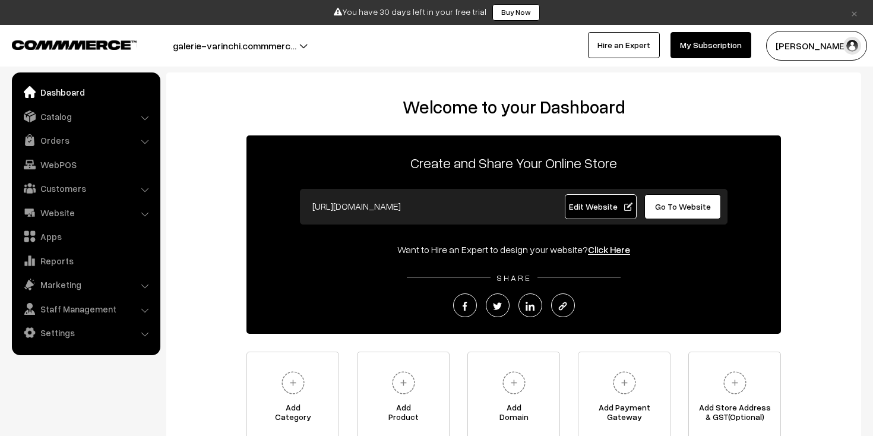
click at [298, 45] on button "galerie-varinchi.commmerc…" at bounding box center [234, 46] width 207 height 30
click at [130, 211] on link "Website" at bounding box center [85, 212] width 141 height 21
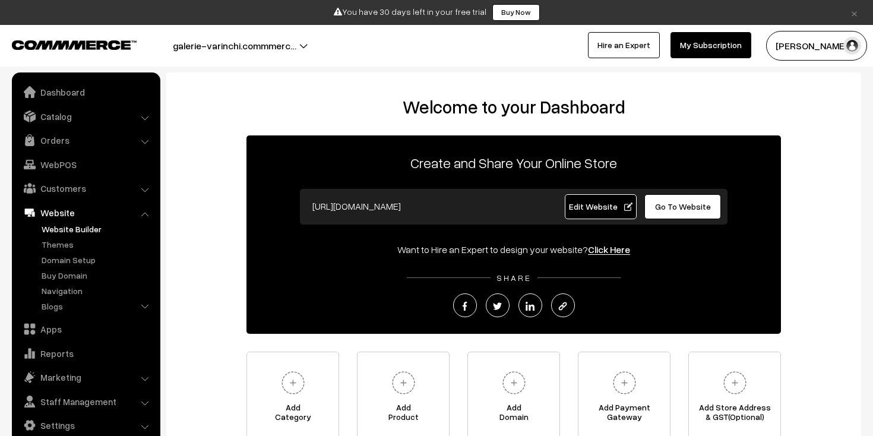
click at [85, 227] on link "Website Builder" at bounding box center [98, 229] width 118 height 12
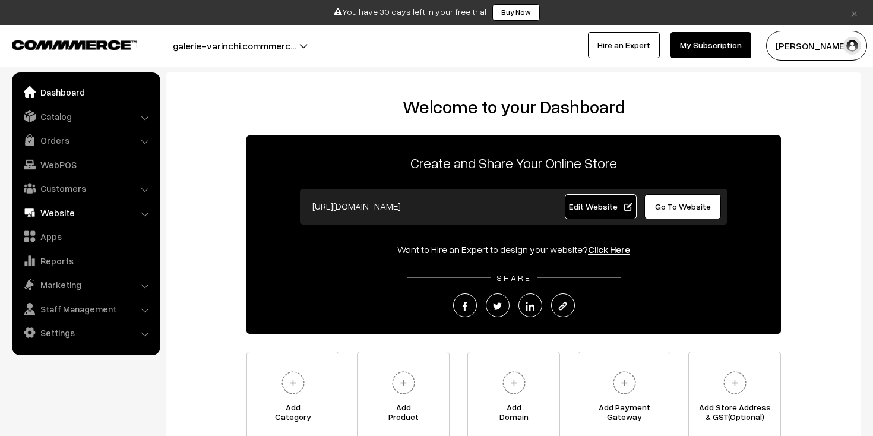
click at [147, 209] on link "Website" at bounding box center [85, 212] width 141 height 21
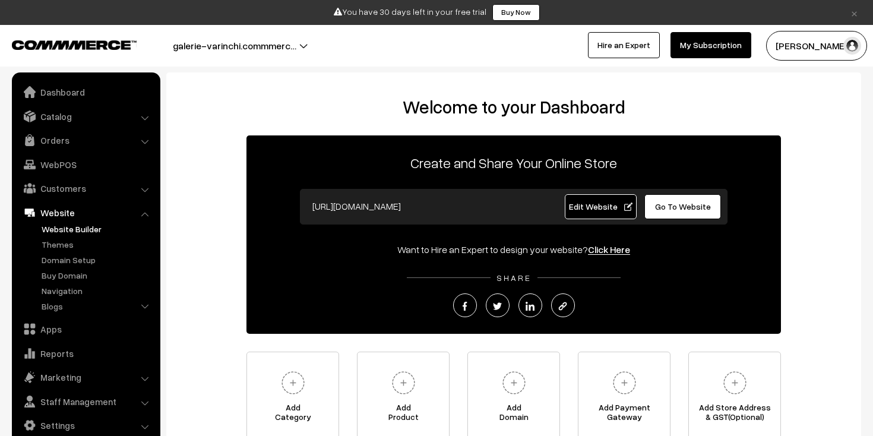
click at [91, 229] on link "Website Builder" at bounding box center [98, 229] width 118 height 12
